Goal: Task Accomplishment & Management: Use online tool/utility

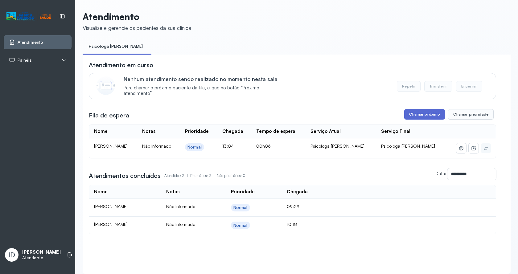
click at [418, 120] on button "Chamar próximo" at bounding box center [424, 114] width 41 height 10
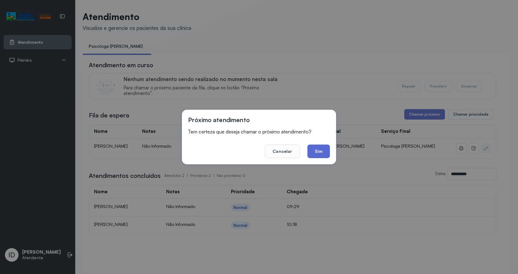
click at [323, 151] on button "Sim" at bounding box center [319, 152] width 23 height 14
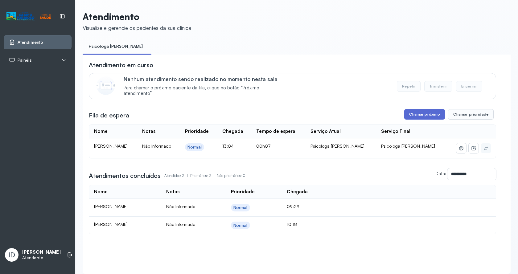
click at [426, 111] on button "Chamar próximo" at bounding box center [424, 114] width 41 height 10
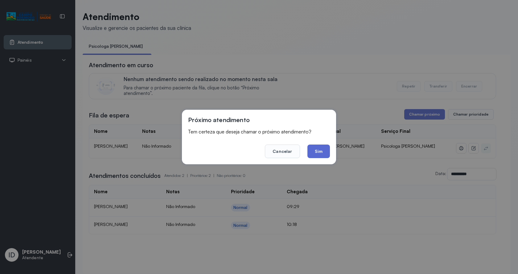
click at [324, 148] on button "Sim" at bounding box center [319, 152] width 23 height 14
